Goal: Use online tool/utility: Utilize a website feature to perform a specific function

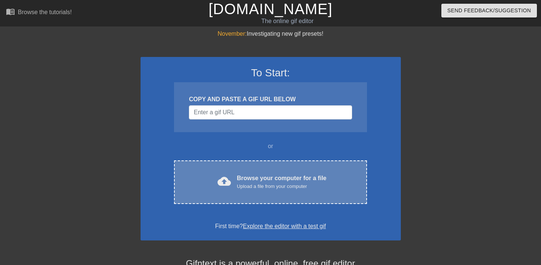
click at [260, 199] on div "cloud_upload Browse your computer for a file Upload a file from your computer C…" at bounding box center [270, 182] width 193 height 44
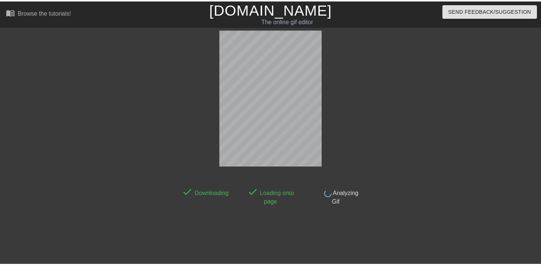
scroll to position [18, 0]
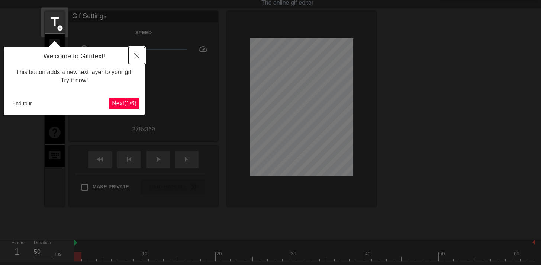
click at [139, 55] on icon "Close" at bounding box center [136, 55] width 5 height 5
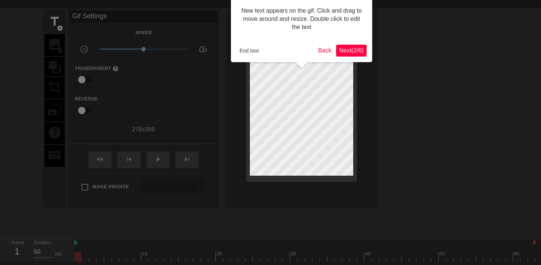
scroll to position [0, 0]
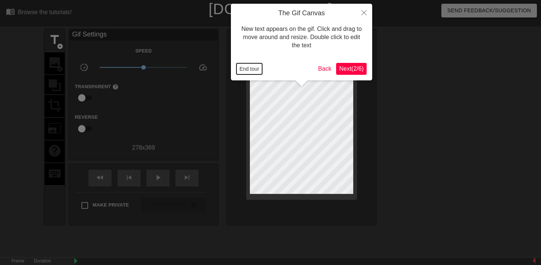
click at [247, 70] on button "End tour" at bounding box center [250, 68] width 26 height 11
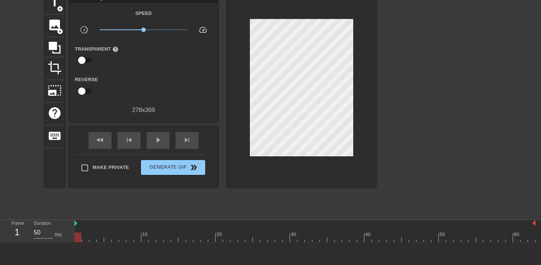
scroll to position [30, 0]
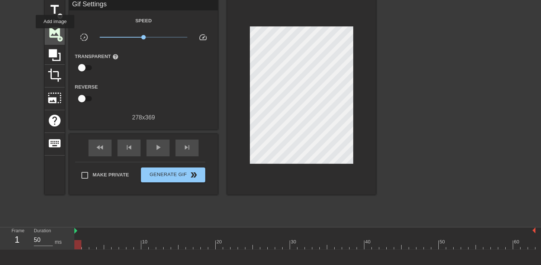
click at [55, 33] on span "image" at bounding box center [55, 32] width 14 height 14
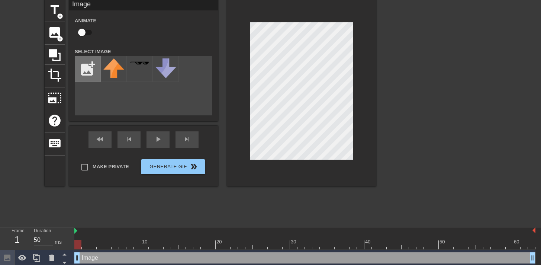
click at [95, 67] on input "file" at bounding box center [87, 68] width 25 height 25
type input "C:\fakepath\BEB5FA97-2C57-4739-9CF2-2013644E9E8A.PNG"
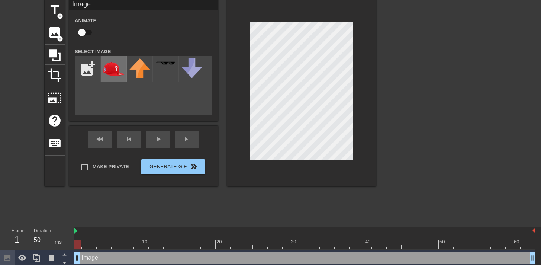
click at [113, 69] on img at bounding box center [113, 68] width 21 height 21
click at [83, 29] on input "checkbox" at bounding box center [82, 32] width 42 height 14
checkbox input "true"
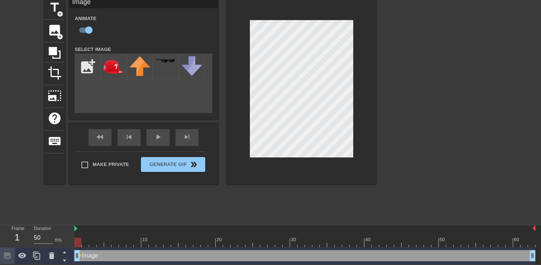
scroll to position [33, 0]
click at [181, 218] on div "title add_circle image add_circle crop photo_size_select_large help keyboard Im…" at bounding box center [210, 108] width 331 height 223
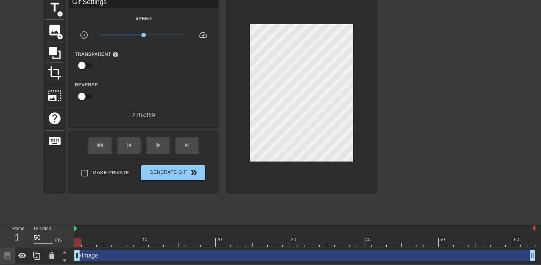
click at [141, 256] on div "Image drag_handle drag_handle" at bounding box center [304, 255] width 461 height 11
click at [150, 220] on div "menu_book Browse the tutorials! [DOMAIN_NAME] The online gif editor Send Feedba…" at bounding box center [270, 116] width 541 height 297
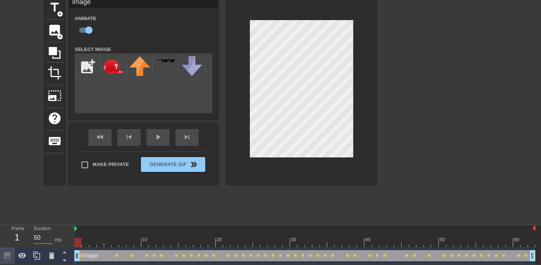
click at [414, 99] on div at bounding box center [441, 108] width 112 height 223
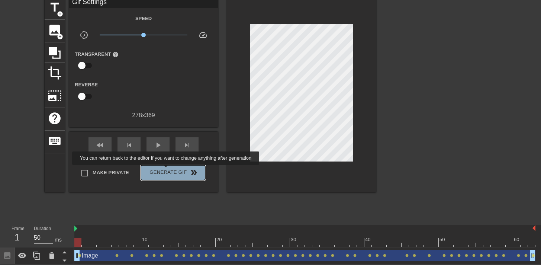
click at [171, 170] on span "Generate Gif double_arrow" at bounding box center [173, 172] width 58 height 9
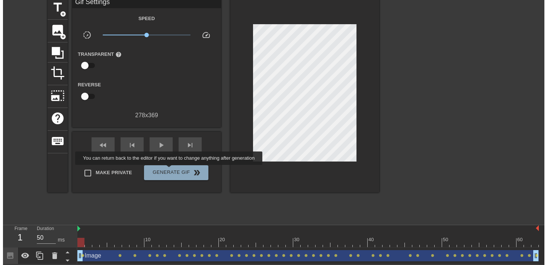
scroll to position [0, 0]
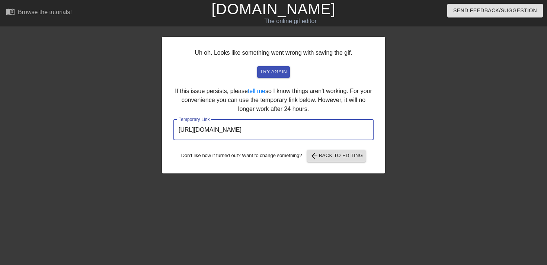
click at [275, 132] on input "[URL][DOMAIN_NAME]" at bounding box center [273, 129] width 200 height 21
